Goal: Go to known website: Access a specific website the user already knows

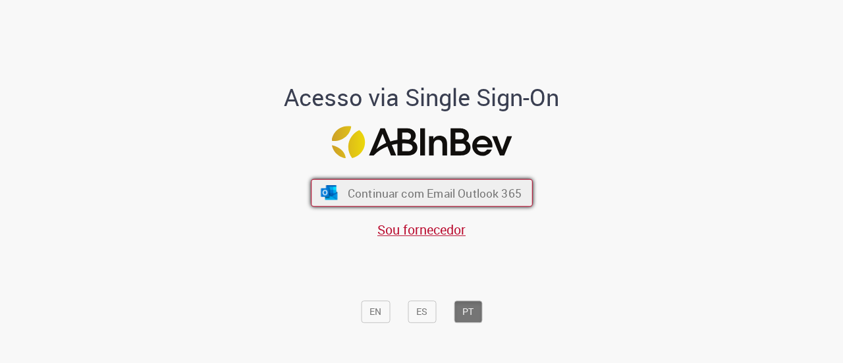
click at [422, 186] on span "Continuar com Email Outlook 365" at bounding box center [434, 192] width 174 height 15
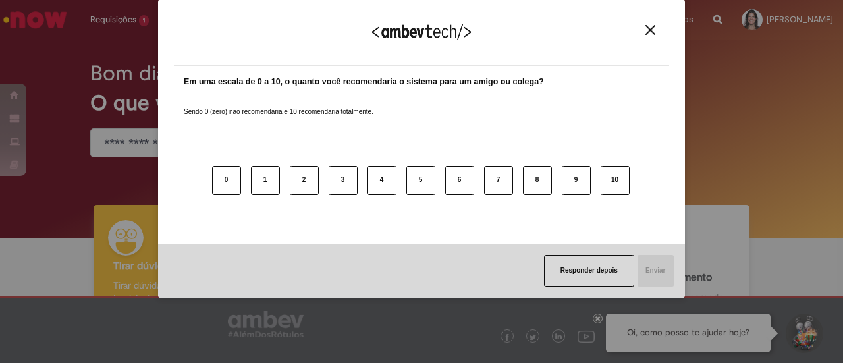
click at [312, 16] on div "Agradecemos seu feedback!" at bounding box center [421, 39] width 495 height 51
click at [651, 28] on img "Close" at bounding box center [650, 30] width 10 height 10
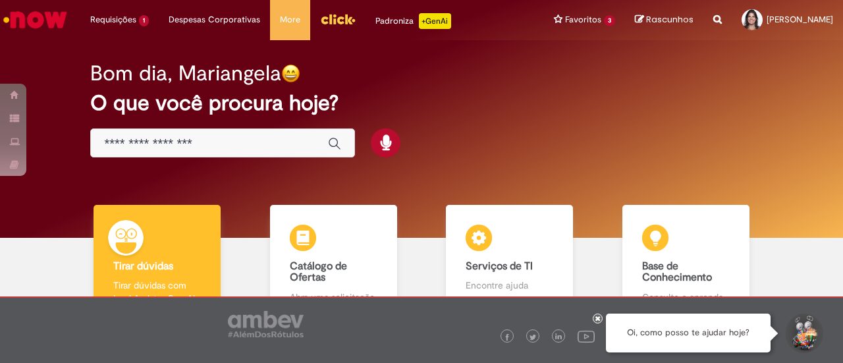
click at [339, 18] on img "Menu Cabeçalho" at bounding box center [338, 19] width 36 height 20
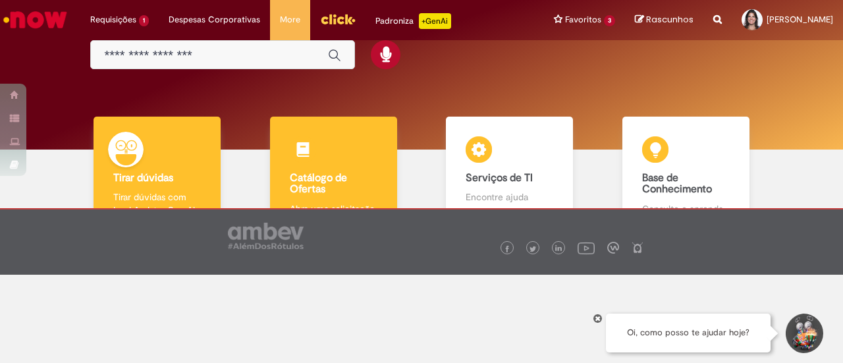
scroll to position [22, 0]
